Goal: Task Accomplishment & Management: Manage account settings

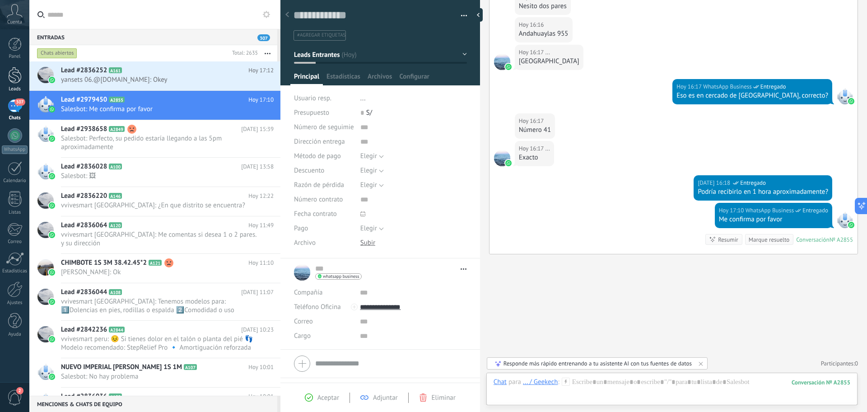
click at [14, 76] on div at bounding box center [15, 75] width 14 height 17
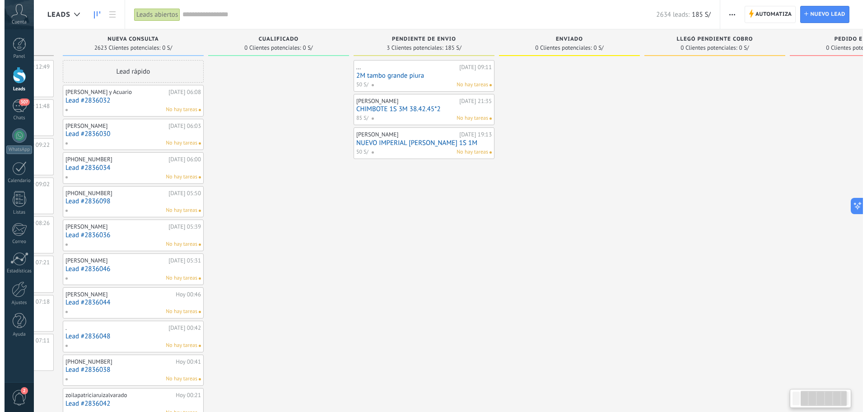
scroll to position [0, 216]
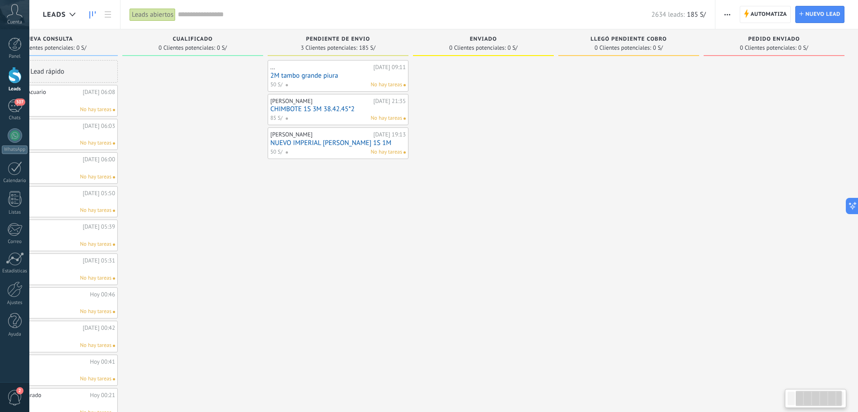
drag, startPoint x: 703, startPoint y: 210, endPoint x: 430, endPoint y: 231, distance: 273.6
click at [431, 231] on div at bounding box center [483, 408] width 141 height 696
click at [316, 78] on link "2M tambo grande piura" at bounding box center [338, 76] width 135 height 8
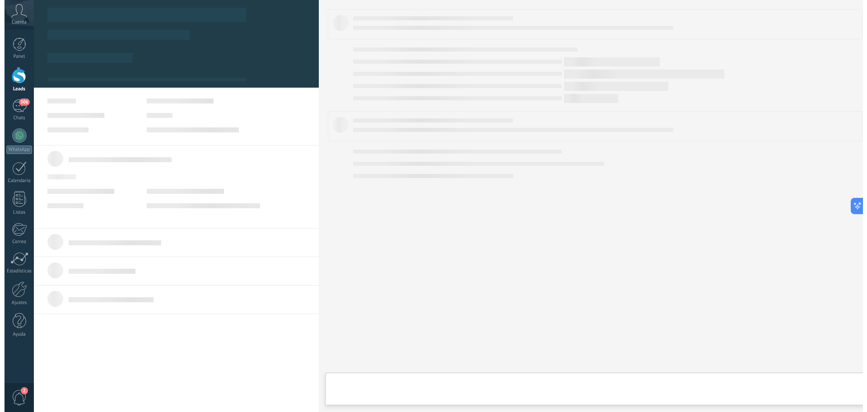
scroll to position [0, 207]
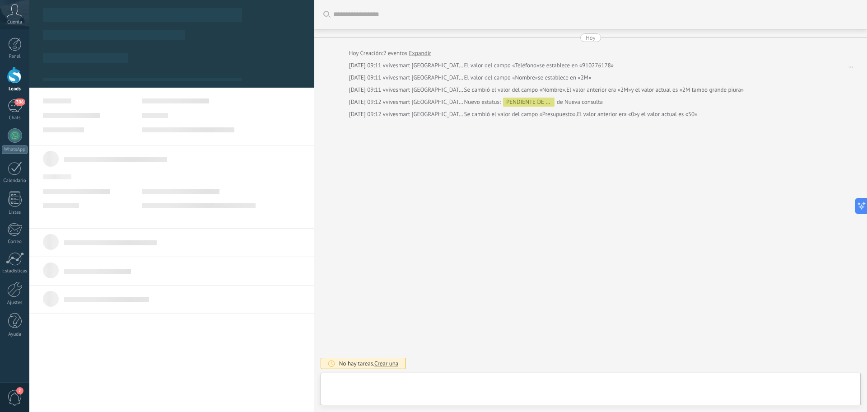
type textarea "**********"
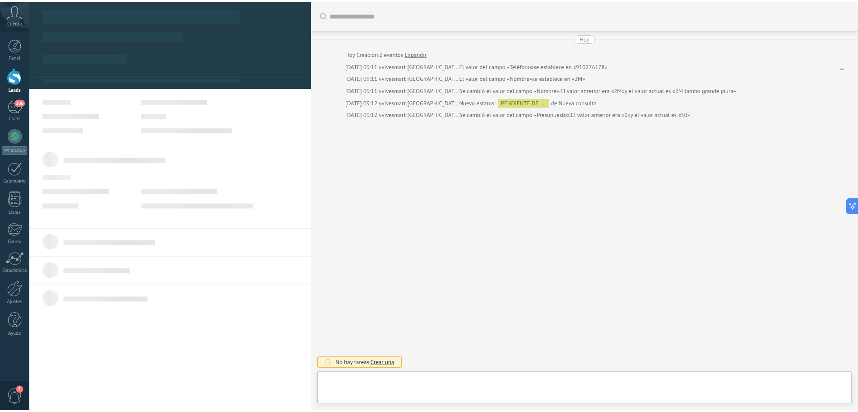
scroll to position [14, 0]
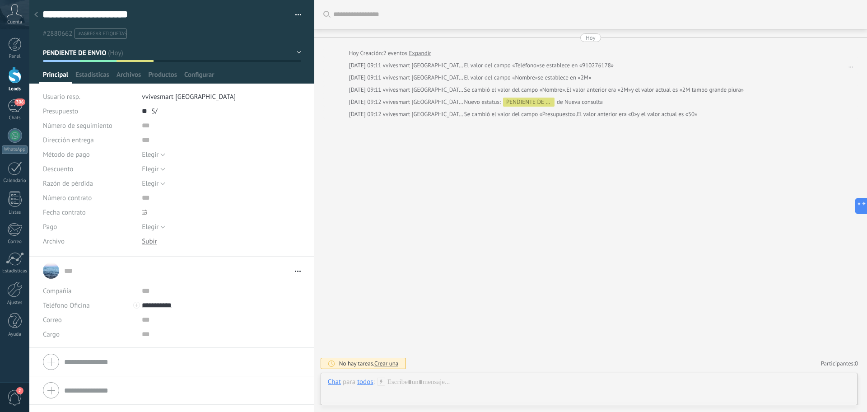
click at [41, 15] on div at bounding box center [36, 15] width 13 height 18
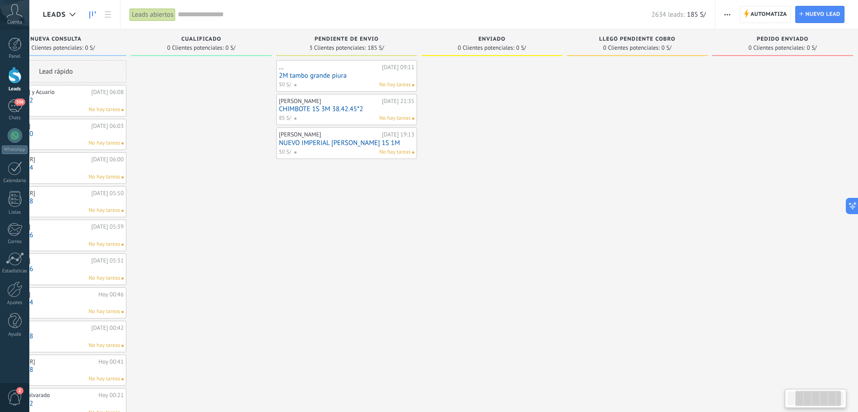
scroll to position [0, 38]
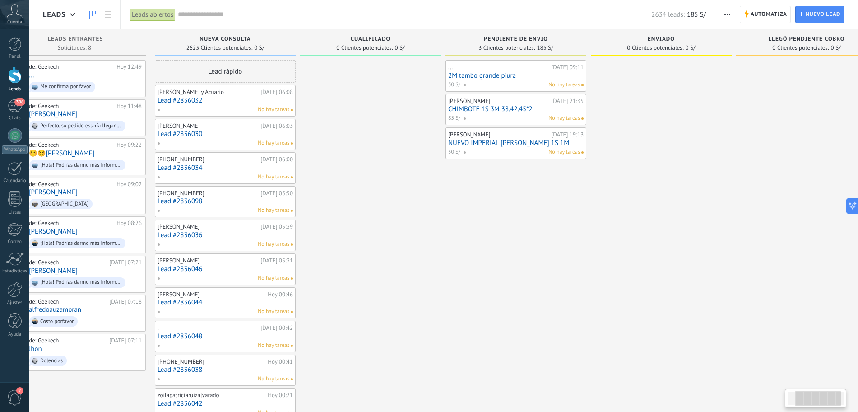
drag, startPoint x: 270, startPoint y: 224, endPoint x: 500, endPoint y: 224, distance: 230.3
click at [499, 224] on div "Leads Entrantes Solicitudes: 8 0 0 0 8 0 0 0 8 de: Geekech [DATE] 12:49 ... Me …" at bounding box center [520, 392] width 1031 height 727
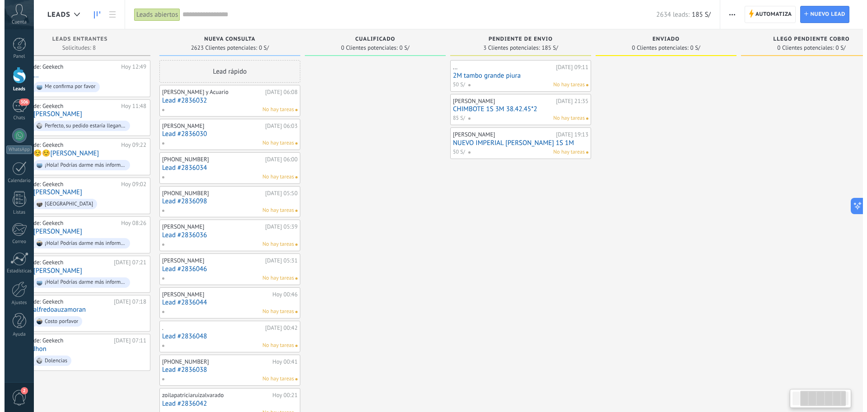
scroll to position [0, 0]
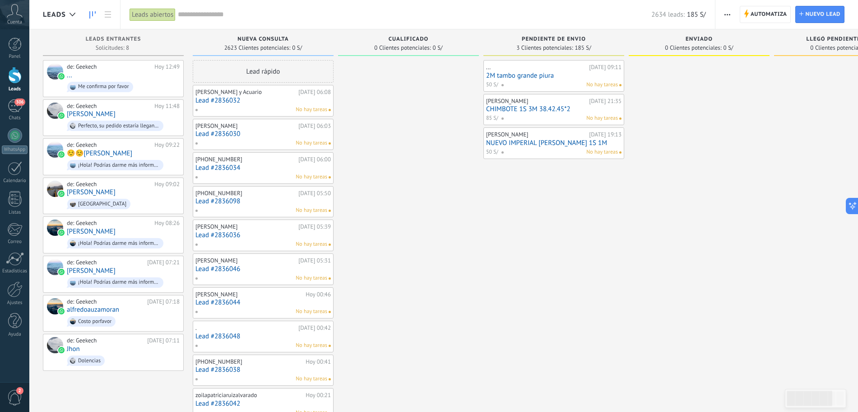
click at [17, 71] on div at bounding box center [15, 75] width 14 height 17
click at [19, 112] on link "307 Chats" at bounding box center [14, 110] width 29 height 22
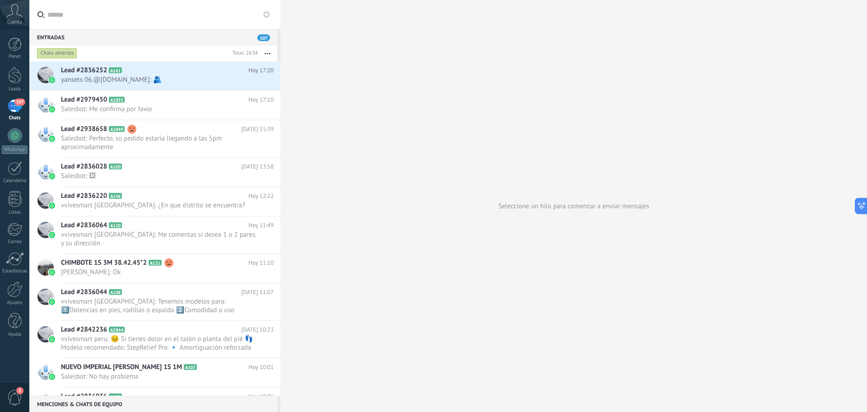
click at [107, 17] on input "text" at bounding box center [160, 14] width 226 height 29
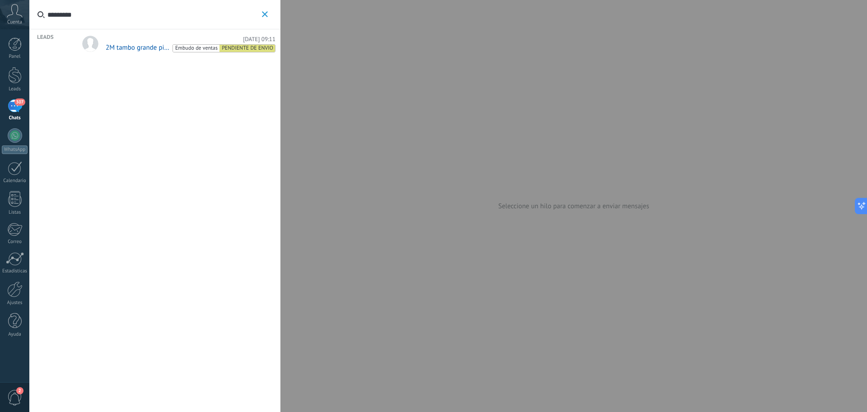
type input "*********"
click at [129, 47] on span "2M tambo grande piura" at bounding box center [138, 47] width 65 height 9
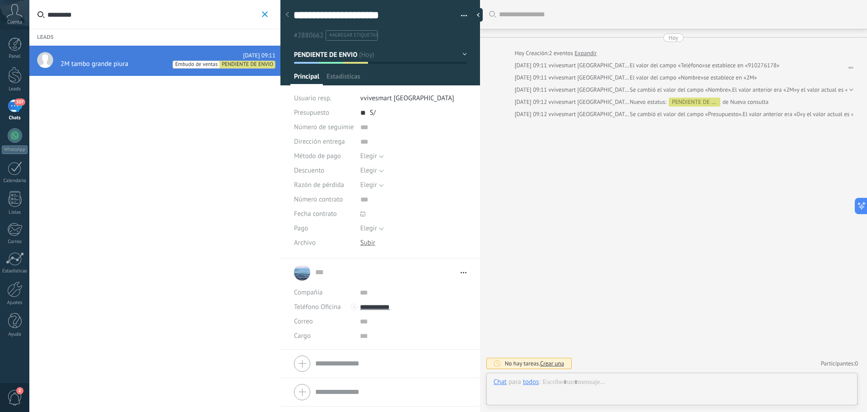
scroll to position [14, 0]
click at [10, 83] on div at bounding box center [15, 75] width 14 height 17
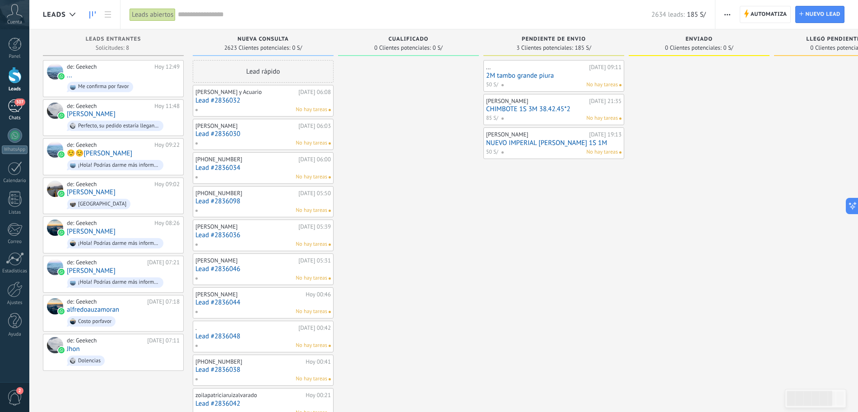
click at [10, 113] on link "307 Chats" at bounding box center [14, 110] width 29 height 22
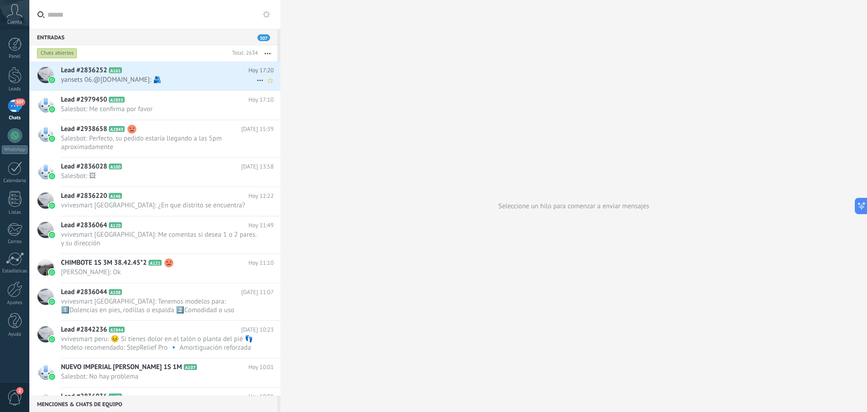
click at [167, 79] on span "yansets 06.@[DOMAIN_NAME]: 🫂" at bounding box center [159, 79] width 196 height 9
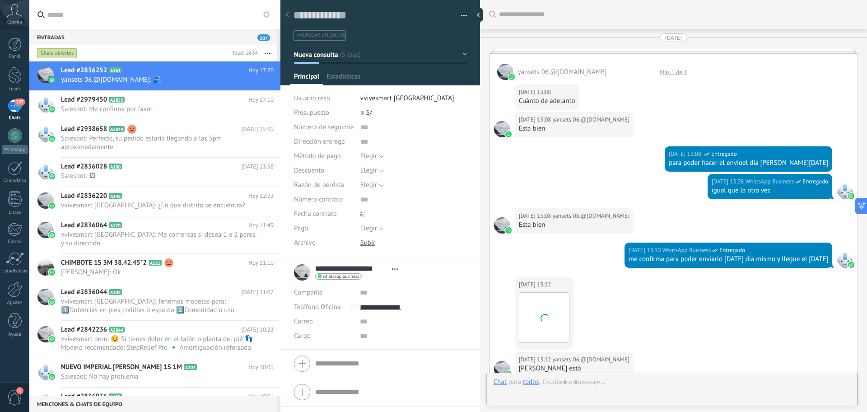
scroll to position [1393, 0]
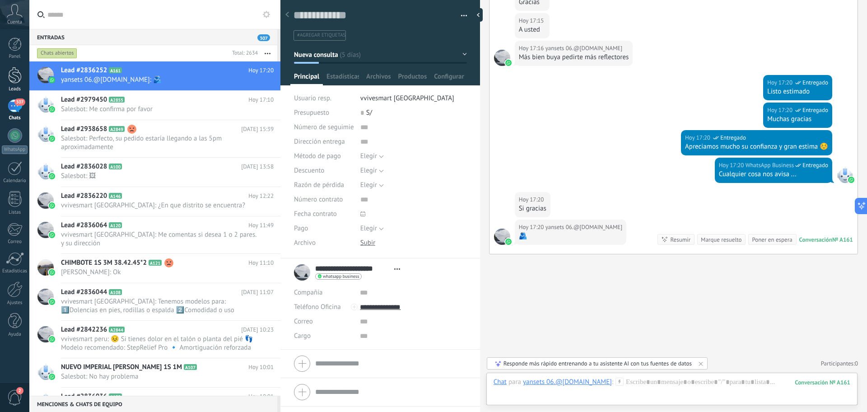
click at [20, 79] on div at bounding box center [15, 75] width 14 height 17
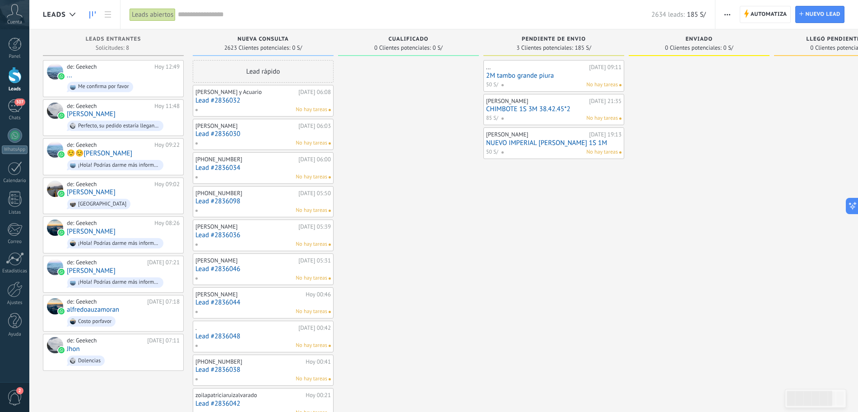
click at [530, 110] on link "CHIMBOTE 1S 3M 38.42.45*2" at bounding box center [553, 109] width 135 height 8
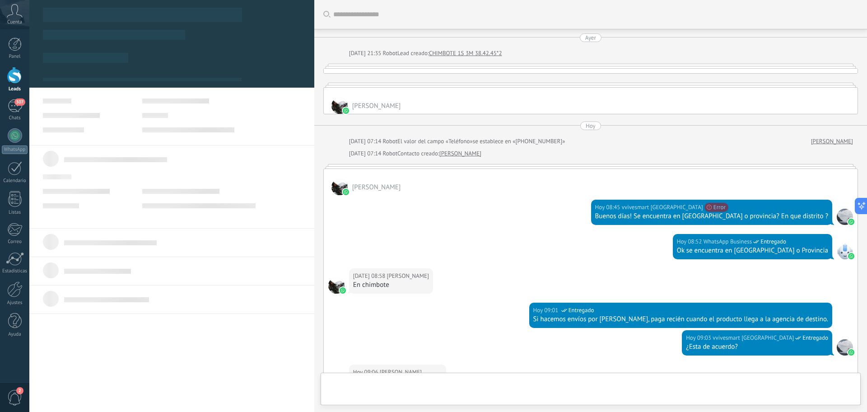
type textarea "**********"
